Goal: Task Accomplishment & Management: Complete application form

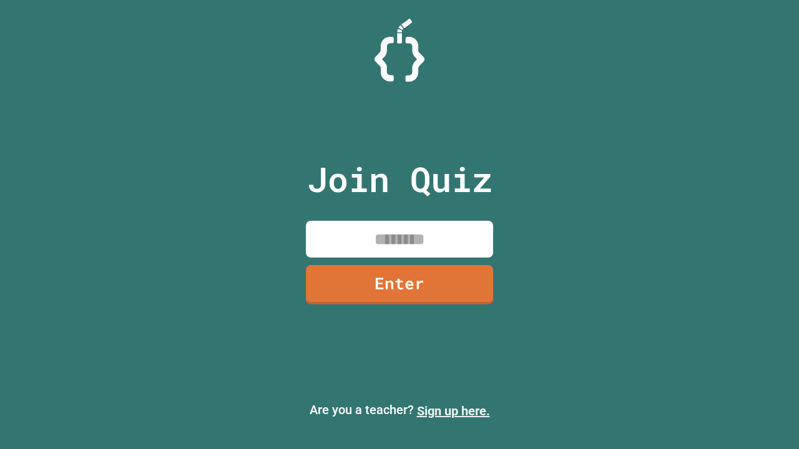
click at [453, 411] on link "Sign up here." at bounding box center [453, 411] width 73 height 15
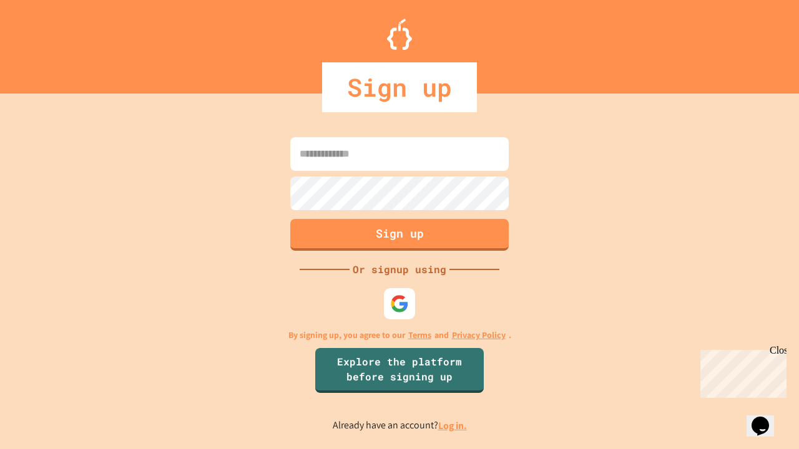
click at [453, 426] on link "Log in." at bounding box center [452, 425] width 29 height 13
